Goal: Task Accomplishment & Management: Use online tool/utility

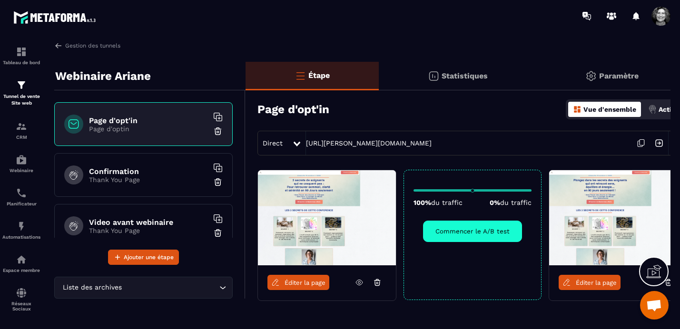
scroll to position [12058, 0]
click at [460, 75] on p "Statistiques" at bounding box center [464, 75] width 46 height 9
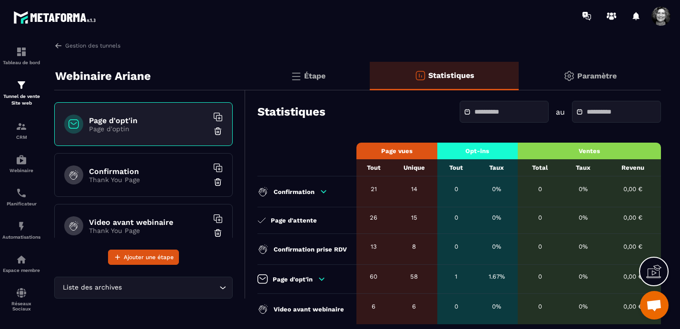
click at [481, 107] on div at bounding box center [503, 112] width 89 height 22
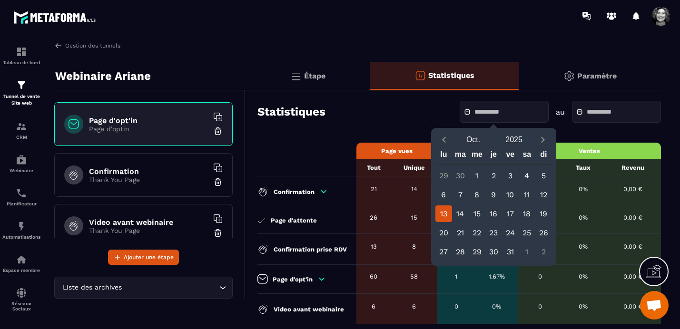
click at [446, 214] on div "13" at bounding box center [443, 213] width 17 height 17
type input "**********"
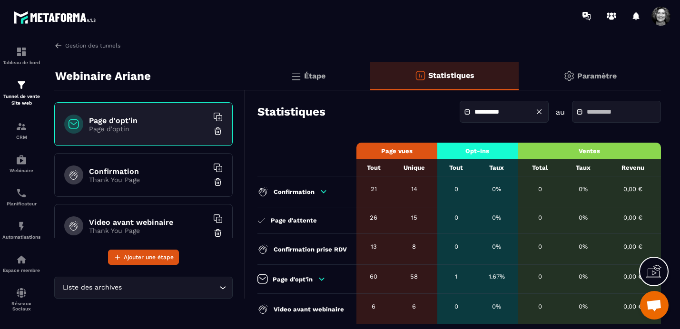
click at [590, 109] on input "text" at bounding box center [619, 111] width 67 height 7
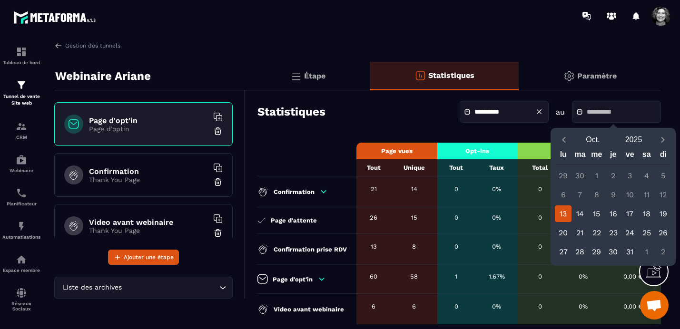
click at [562, 213] on div "13" at bounding box center [563, 213] width 17 height 17
type input "**********"
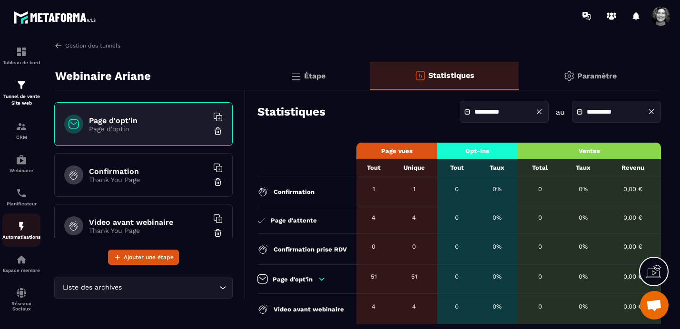
click at [21, 235] on div "Automatisations" at bounding box center [21, 230] width 38 height 19
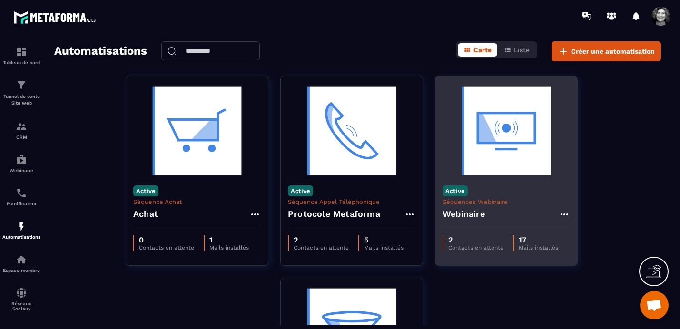
click at [488, 153] on img at bounding box center [505, 130] width 127 height 95
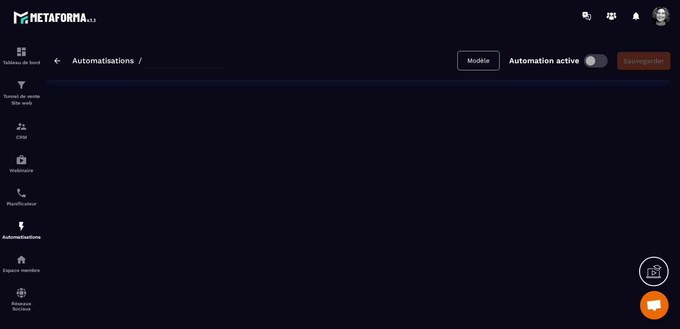
type input "*********"
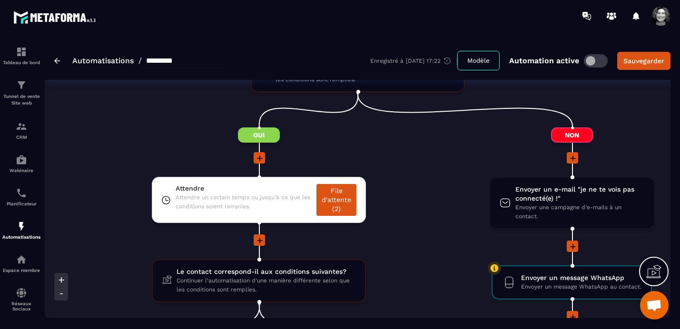
scroll to position [1344, 0]
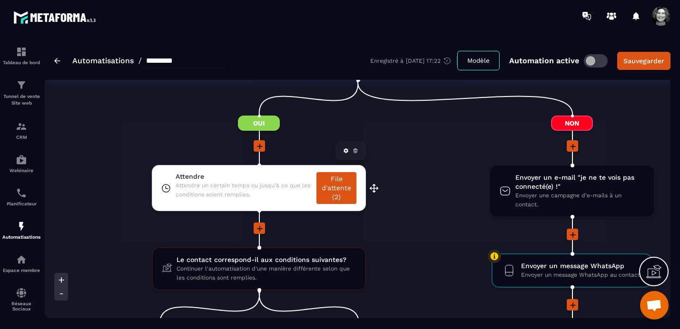
click at [331, 190] on link "File d'attente (2)" at bounding box center [336, 188] width 40 height 32
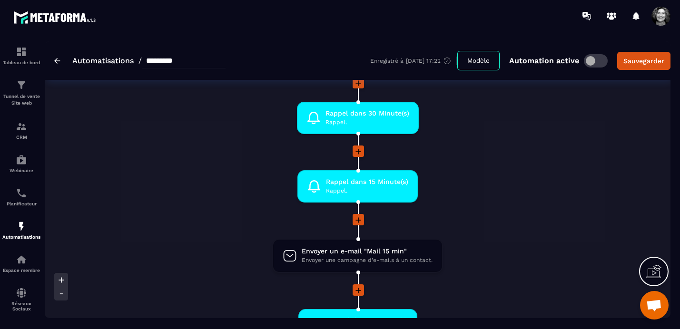
scroll to position [868, 0]
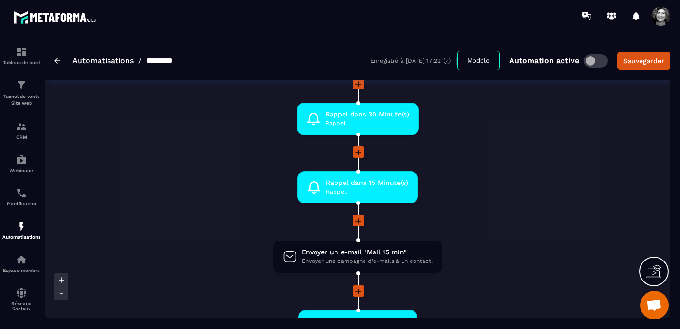
click at [358, 154] on icon at bounding box center [358, 153] width 6 height 6
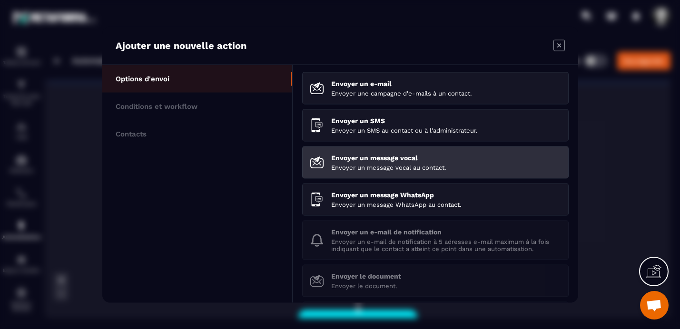
click at [360, 160] on p "Envoyer un message vocal" at bounding box center [446, 158] width 230 height 8
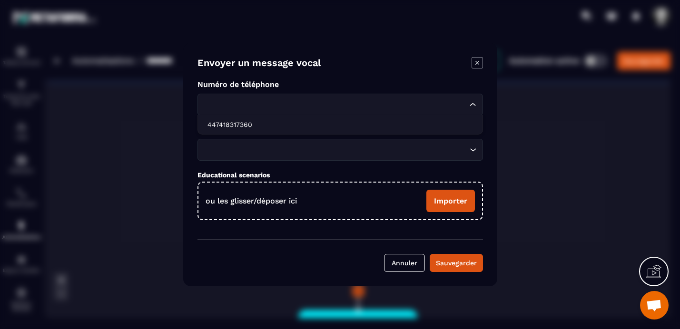
click at [473, 100] on icon "Search for option" at bounding box center [473, 105] width 10 height 10
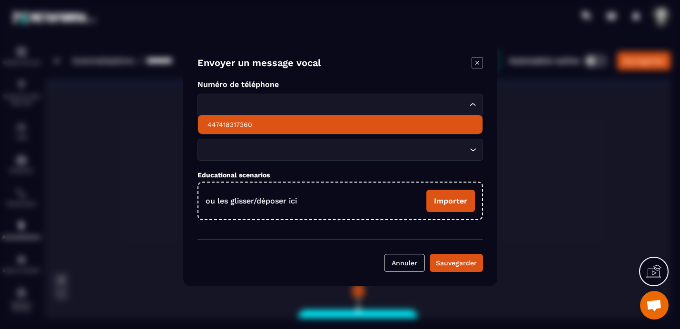
click at [247, 121] on p "447418317360" at bounding box center [339, 125] width 265 height 10
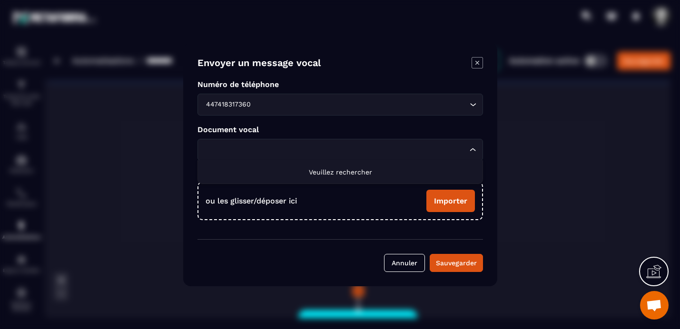
click at [251, 147] on input "Search for option" at bounding box center [335, 150] width 263 height 10
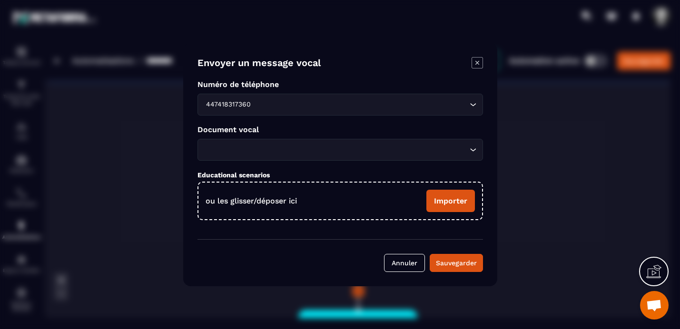
click at [460, 201] on label "Importer" at bounding box center [450, 201] width 49 height 22
click at [0, 0] on input "Importer" at bounding box center [0, 0] width 0 height 0
click at [448, 201] on label "Importer" at bounding box center [450, 201] width 49 height 22
click at [0, 0] on input "Importer" at bounding box center [0, 0] width 0 height 0
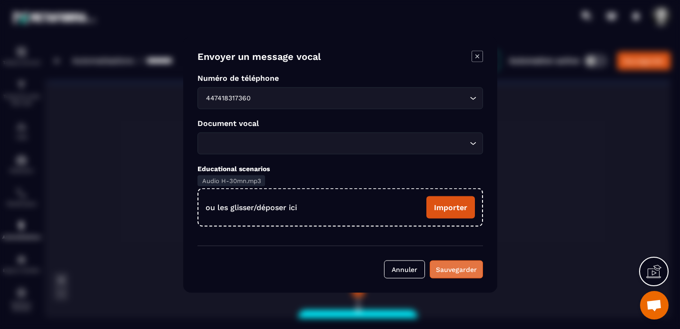
click at [455, 272] on div "Sauvegarder" at bounding box center [456, 270] width 41 height 10
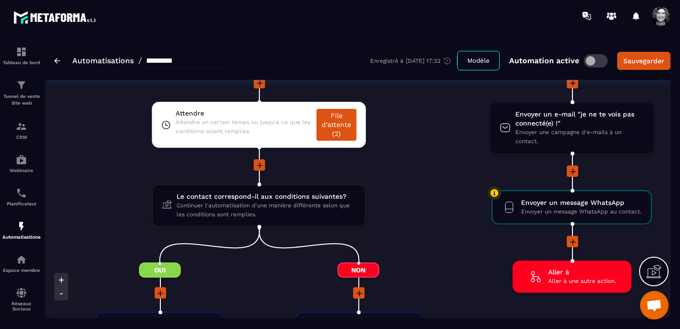
scroll to position [1487, 0]
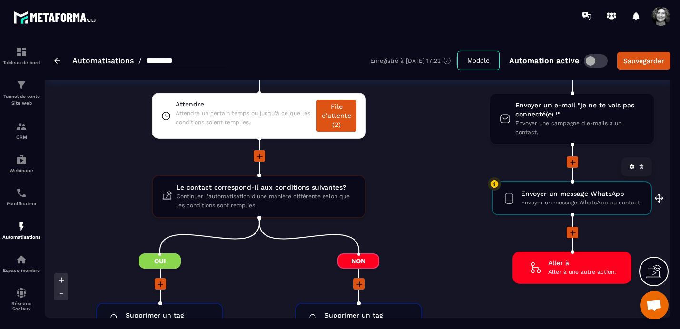
click at [559, 198] on span "Envoyer un message WhatsApp" at bounding box center [581, 193] width 120 height 9
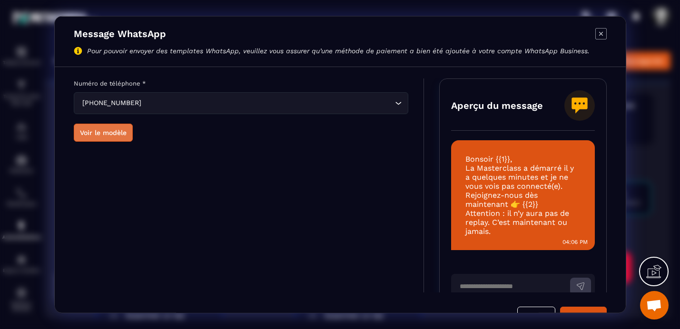
click at [98, 134] on button "Voir le modèle" at bounding box center [103, 133] width 59 height 18
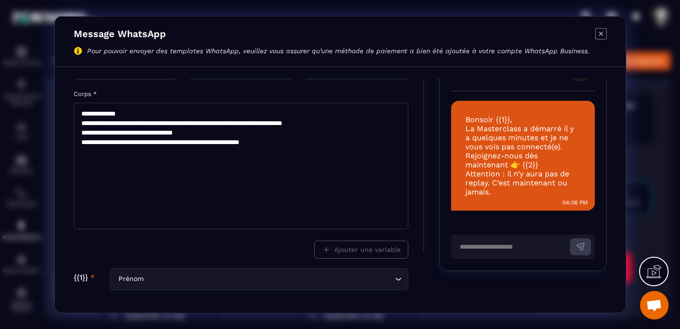
scroll to position [0, 0]
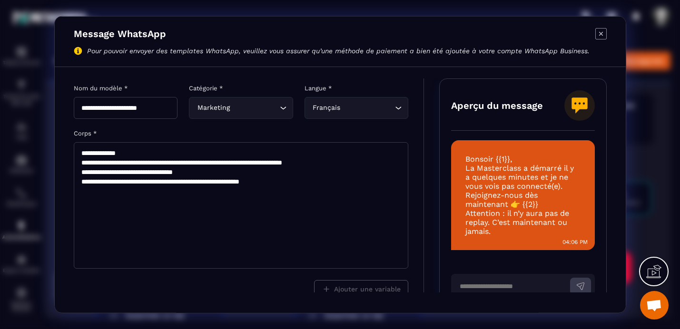
click at [282, 109] on icon "Search for option" at bounding box center [283, 108] width 10 height 10
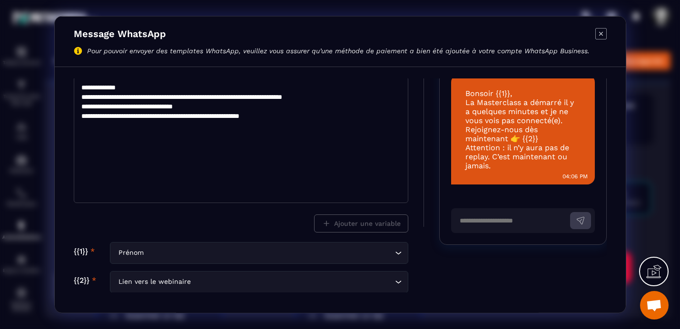
click at [598, 32] on icon "Modal window" at bounding box center [600, 33] width 4 height 4
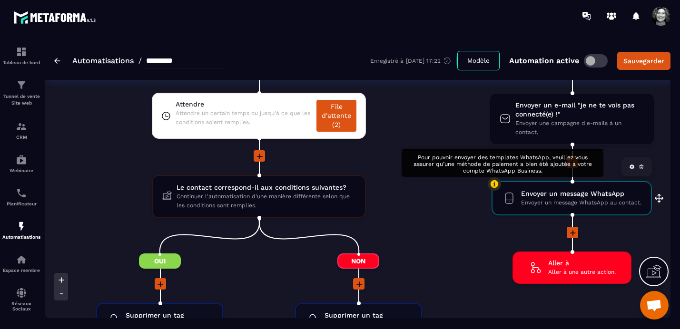
click at [494, 184] on icon at bounding box center [494, 184] width 8 height 8
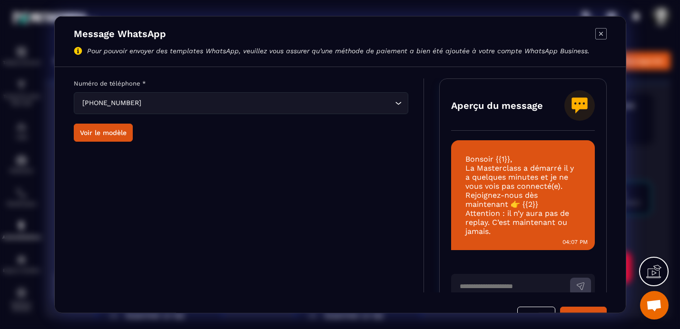
click at [599, 31] on icon "Modal window" at bounding box center [600, 33] width 11 height 11
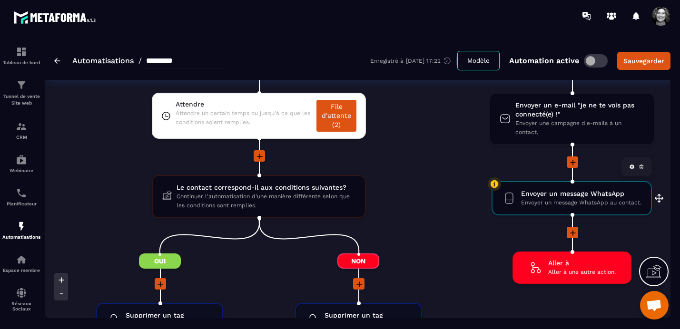
click at [580, 194] on span "Envoyer un message WhatsApp" at bounding box center [581, 193] width 120 height 9
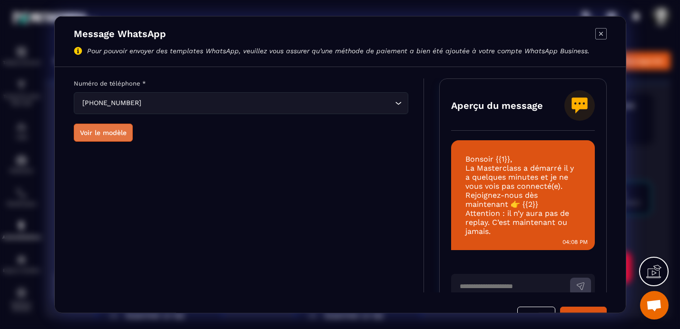
click at [105, 134] on button "Voir le modèle" at bounding box center [103, 133] width 59 height 18
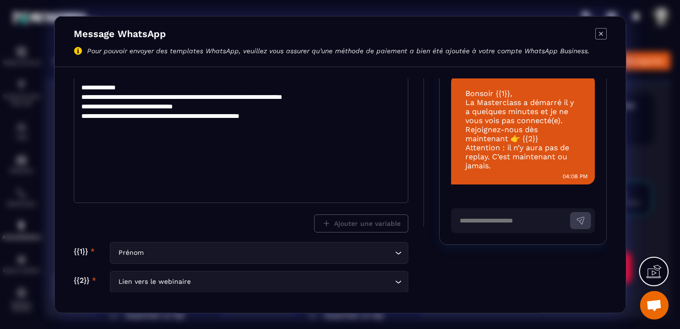
click at [598, 32] on icon "Modal window" at bounding box center [600, 33] width 4 height 4
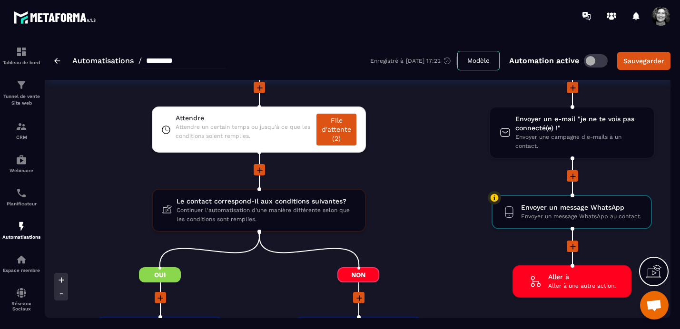
scroll to position [1463, 0]
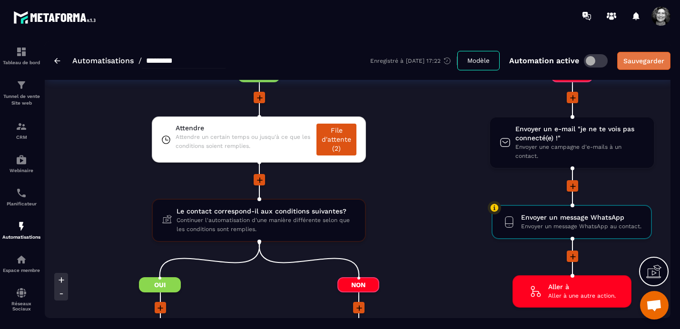
click at [653, 59] on div "Sauvegarder" at bounding box center [643, 61] width 41 height 10
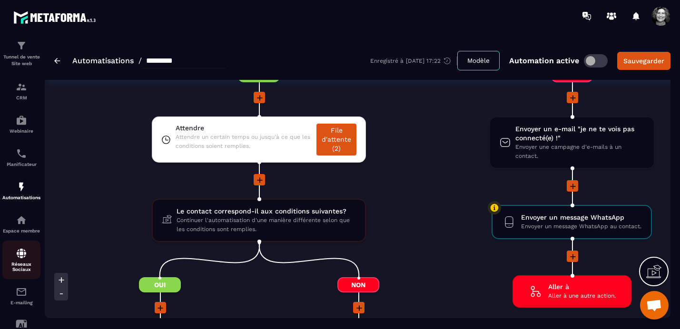
scroll to position [0, 0]
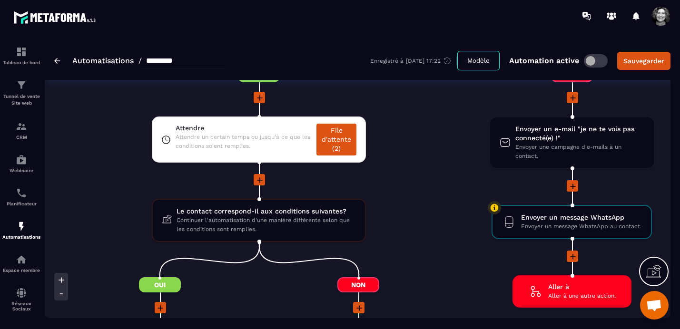
click at [664, 18] on span at bounding box center [660, 16] width 19 height 19
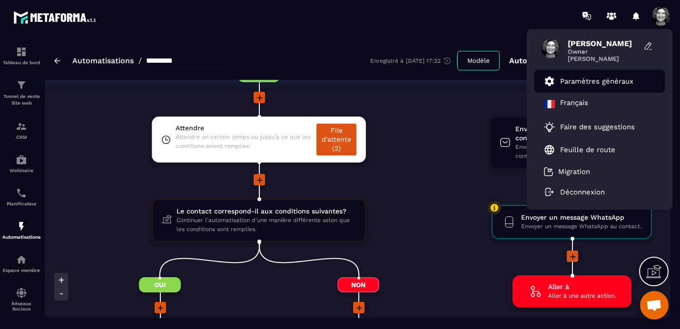
click at [594, 79] on p "Paramètres généraux" at bounding box center [596, 81] width 73 height 9
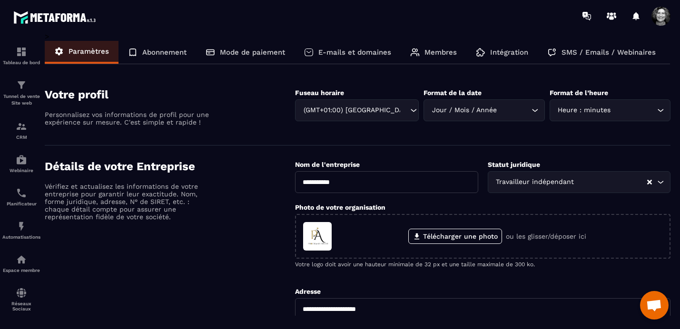
click at [508, 52] on p "Intégration" at bounding box center [509, 52] width 38 height 9
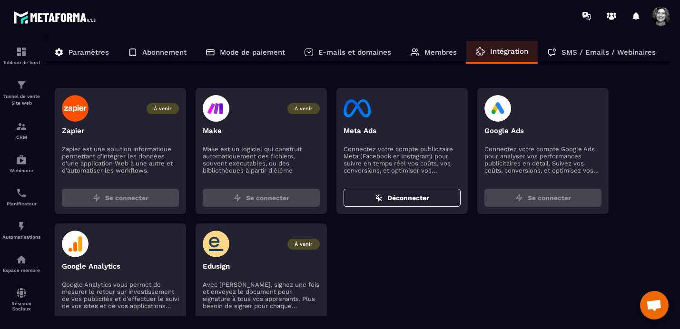
click at [380, 156] on p "Connectez votre compte publicitaire Meta (Facebook et Instagram) pour suivre en…" at bounding box center [401, 160] width 117 height 29
click at [361, 116] on img at bounding box center [356, 108] width 27 height 27
click at [365, 152] on p "Connectez votre compte publicitaire Meta (Facebook et Instagram) pour suivre en…" at bounding box center [401, 160] width 117 height 29
click at [417, 195] on span "Déconnecter" at bounding box center [408, 198] width 42 height 10
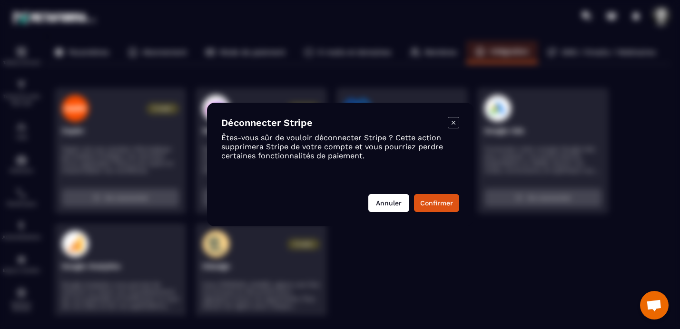
click at [379, 204] on button "Annuler" at bounding box center [388, 203] width 41 height 18
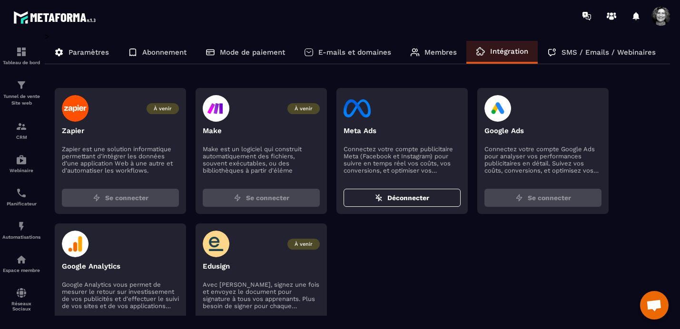
click at [481, 266] on div "À venir Zapier Zapier est une solution informatique permettant d'intégrer les d…" at bounding box center [362, 219] width 615 height 262
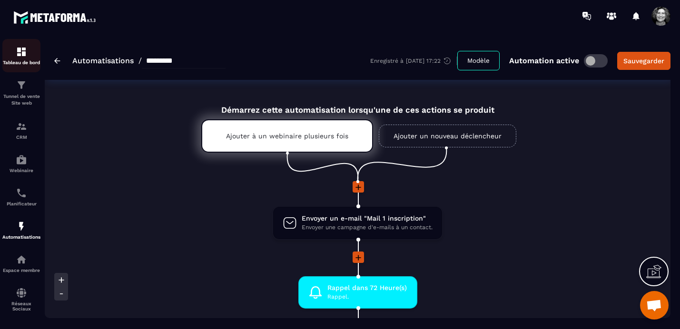
click at [24, 54] on img at bounding box center [21, 51] width 11 height 11
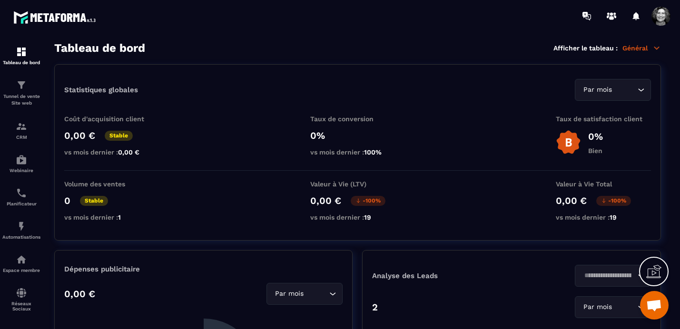
click at [646, 47] on p "Général" at bounding box center [641, 48] width 39 height 9
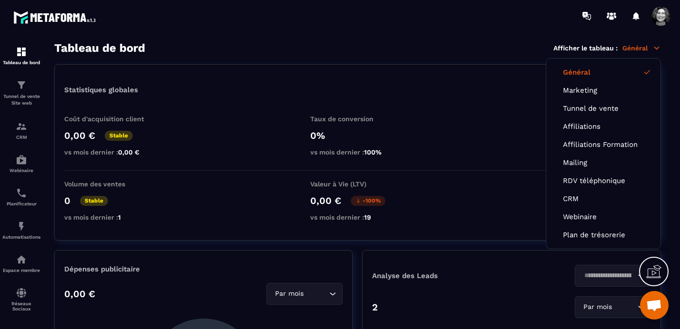
click at [659, 14] on span at bounding box center [660, 16] width 19 height 19
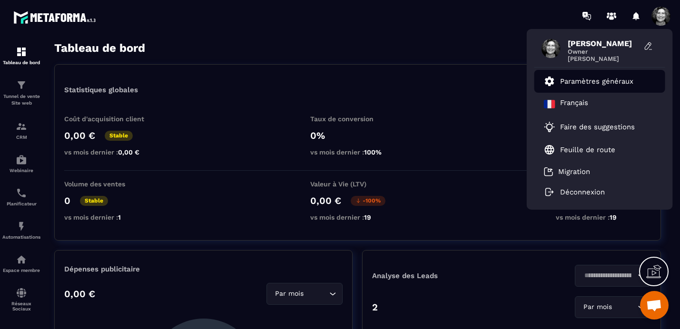
click at [588, 78] on p "Paramètres généraux" at bounding box center [596, 81] width 73 height 9
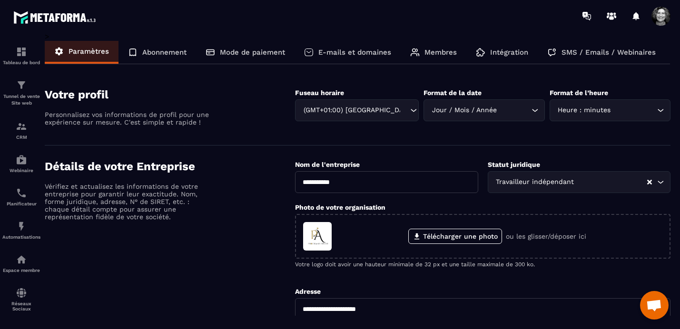
click at [164, 49] on p "Abonnement" at bounding box center [164, 52] width 44 height 9
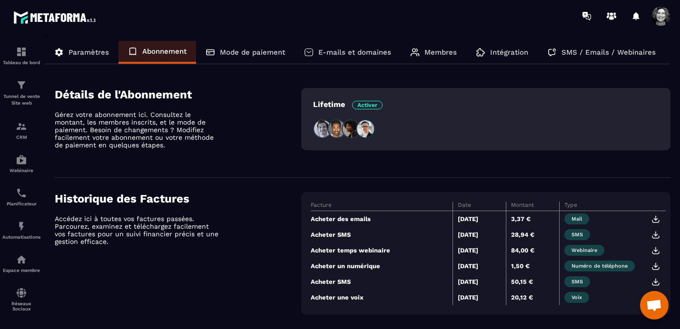
click at [254, 51] on p "Mode de paiement" at bounding box center [252, 52] width 65 height 9
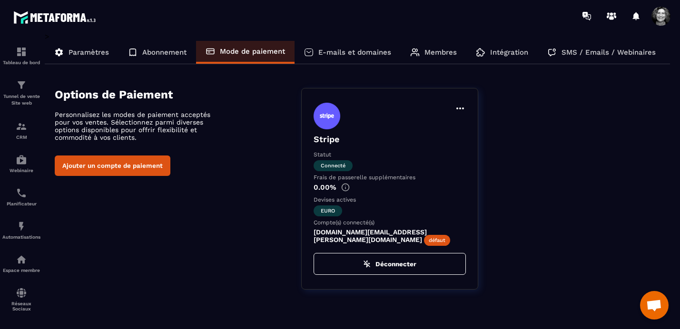
click at [366, 50] on p "E-mails et domaines" at bounding box center [354, 52] width 73 height 9
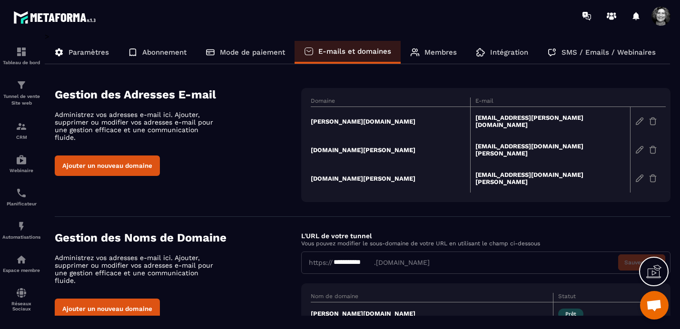
click at [436, 52] on p "Membres" at bounding box center [440, 52] width 32 height 9
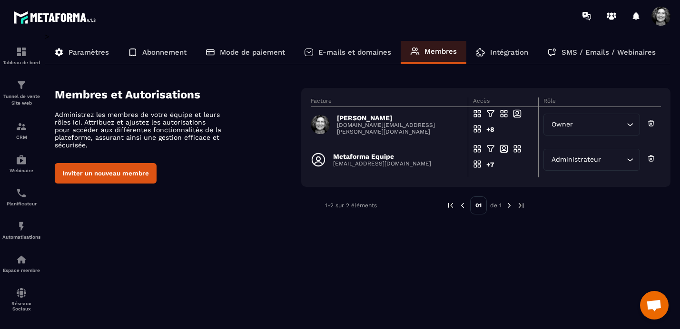
click at [507, 52] on p "Intégration" at bounding box center [509, 52] width 38 height 9
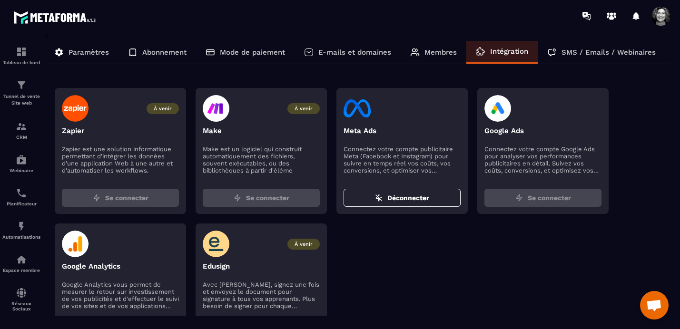
click at [365, 114] on img at bounding box center [356, 108] width 27 height 27
click at [416, 114] on div at bounding box center [401, 108] width 117 height 27
click at [22, 97] on p "Tunnel de vente Site web" at bounding box center [21, 99] width 38 height 13
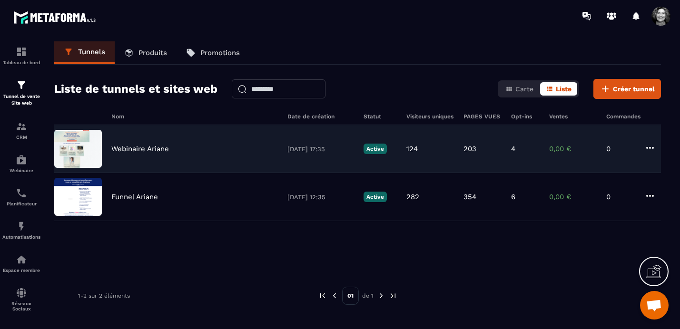
click at [213, 151] on div "Webinaire Ariane" at bounding box center [194, 149] width 166 height 9
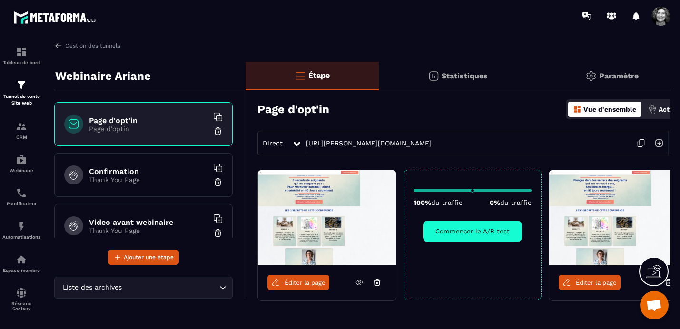
click at [178, 122] on h6 "Page d'opt'in" at bounding box center [148, 120] width 119 height 9
click at [299, 282] on span "Éditer la page" at bounding box center [304, 282] width 41 height 7
